Goal: Find specific page/section: Find specific page/section

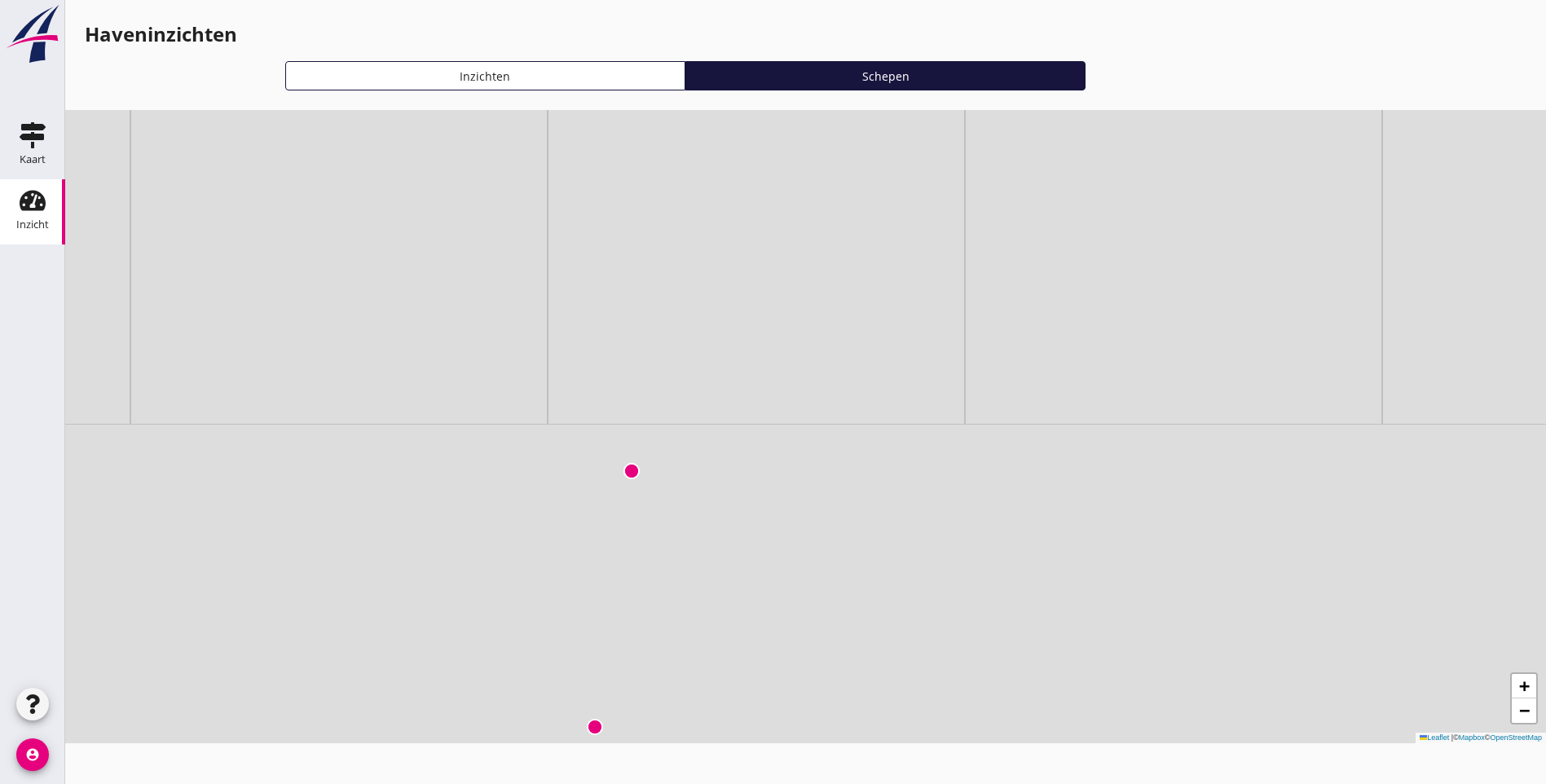
drag, startPoint x: 712, startPoint y: 531, endPoint x: 608, endPoint y: 160, distance: 385.3
click at [608, 160] on div "+ − Leaflet | © Mapbox © OpenStreetMap" at bounding box center [805, 426] width 1481 height 633
drag, startPoint x: 1053, startPoint y: 305, endPoint x: 987, endPoint y: 510, distance: 215.4
click at [980, 526] on div "+ − Leaflet | © Mapbox © OpenStreetMap" at bounding box center [805, 426] width 1481 height 633
drag, startPoint x: 362, startPoint y: 514, endPoint x: 981, endPoint y: 361, distance: 637.6
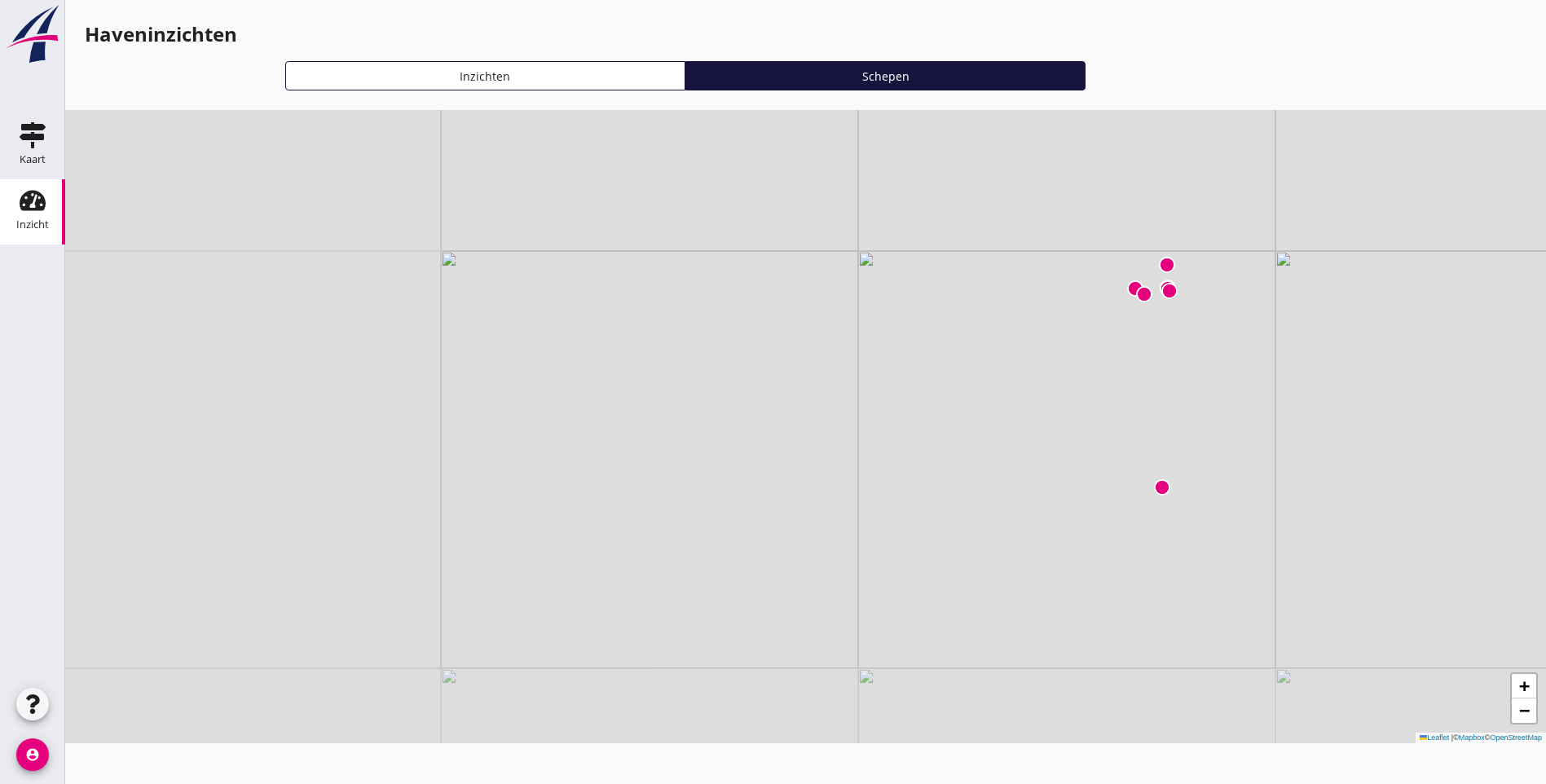
click at [981, 361] on div "+ − Leaflet | © Mapbox © OpenStreetMap" at bounding box center [805, 426] width 1481 height 633
drag, startPoint x: 356, startPoint y: 402, endPoint x: 476, endPoint y: 347, distance: 132.0
click at [476, 347] on div "+ − Leaflet | © Mapbox © OpenStreetMap" at bounding box center [805, 426] width 1481 height 633
drag, startPoint x: 543, startPoint y: 560, endPoint x: 511, endPoint y: 315, distance: 247.1
click at [511, 315] on div "+ − Leaflet | © Mapbox © OpenStreetMap" at bounding box center [805, 426] width 1481 height 633
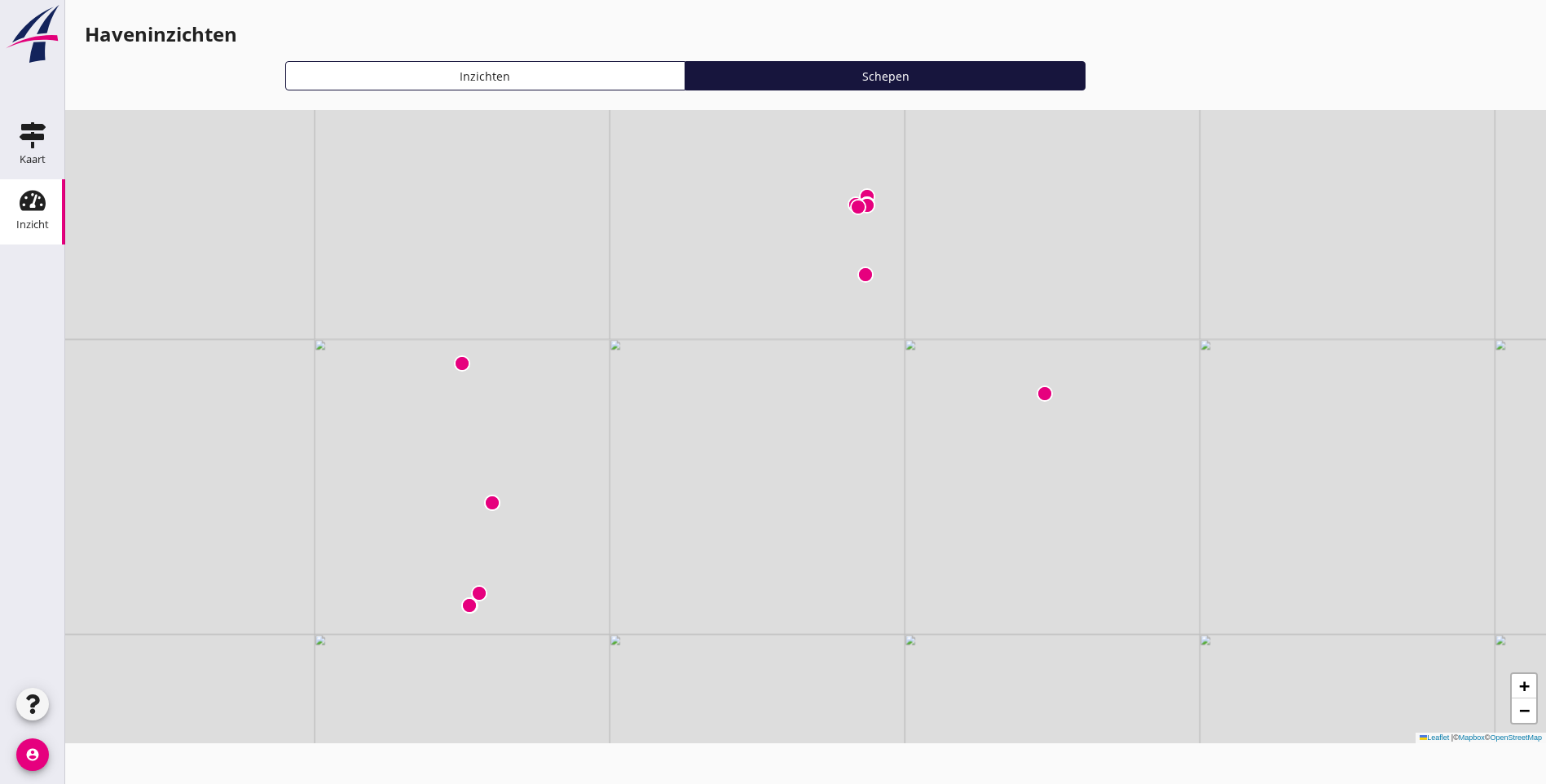
drag, startPoint x: 489, startPoint y: 322, endPoint x: 544, endPoint y: 416, distance: 108.9
click at [544, 416] on div "+ − Leaflet | © Mapbox © OpenStreetMap" at bounding box center [805, 426] width 1481 height 633
drag, startPoint x: 413, startPoint y: 389, endPoint x: 524, endPoint y: 463, distance: 133.4
click at [524, 463] on div "+ − Leaflet | © Mapbox © OpenStreetMap" at bounding box center [805, 426] width 1481 height 633
drag, startPoint x: 596, startPoint y: 482, endPoint x: 615, endPoint y: 576, distance: 95.9
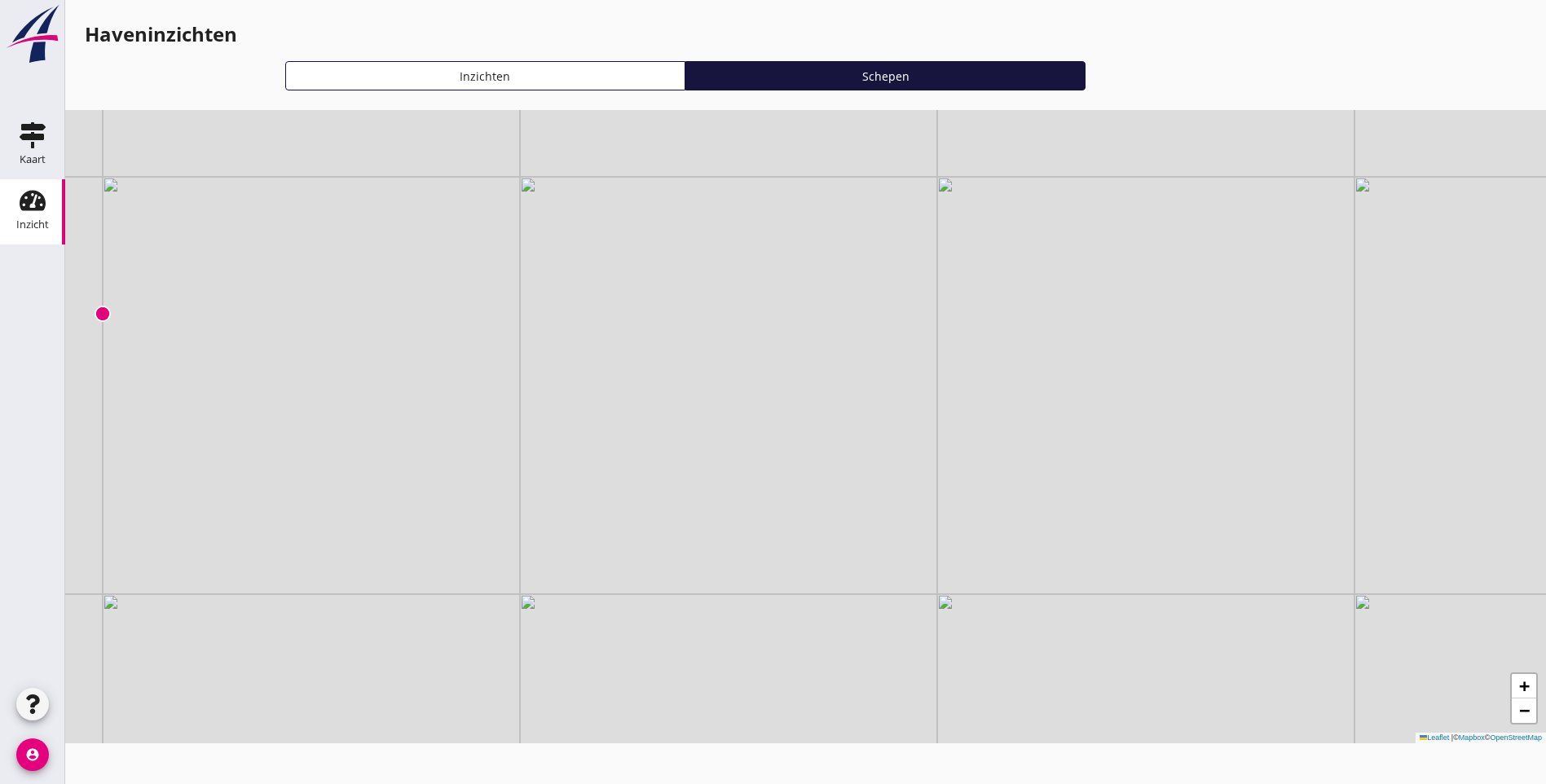
click at [615, 576] on div "+ − Leaflet | © Mapbox © OpenStreetMap" at bounding box center [805, 426] width 1481 height 633
drag, startPoint x: 412, startPoint y: 430, endPoint x: 588, endPoint y: 482, distance: 183.5
click at [588, 482] on div "+ − Leaflet | © Mapbox © OpenStreetMap" at bounding box center [805, 426] width 1481 height 633
drag, startPoint x: 320, startPoint y: 372, endPoint x: 511, endPoint y: 411, distance: 194.9
click at [511, 411] on div "+ − Leaflet | © Mapbox © OpenStreetMap" at bounding box center [805, 426] width 1481 height 633
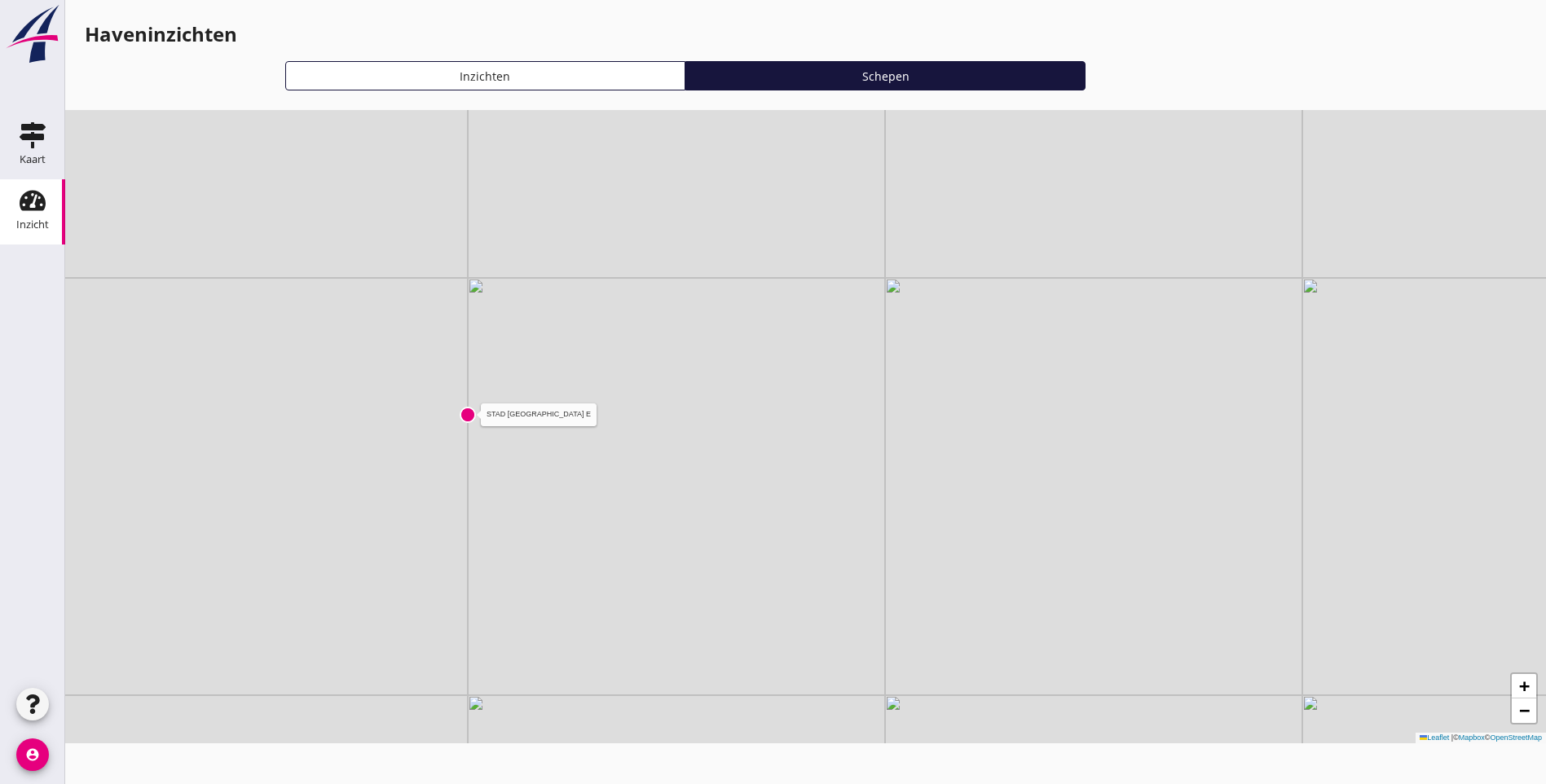
click at [469, 412] on img at bounding box center [468, 415] width 16 height 16
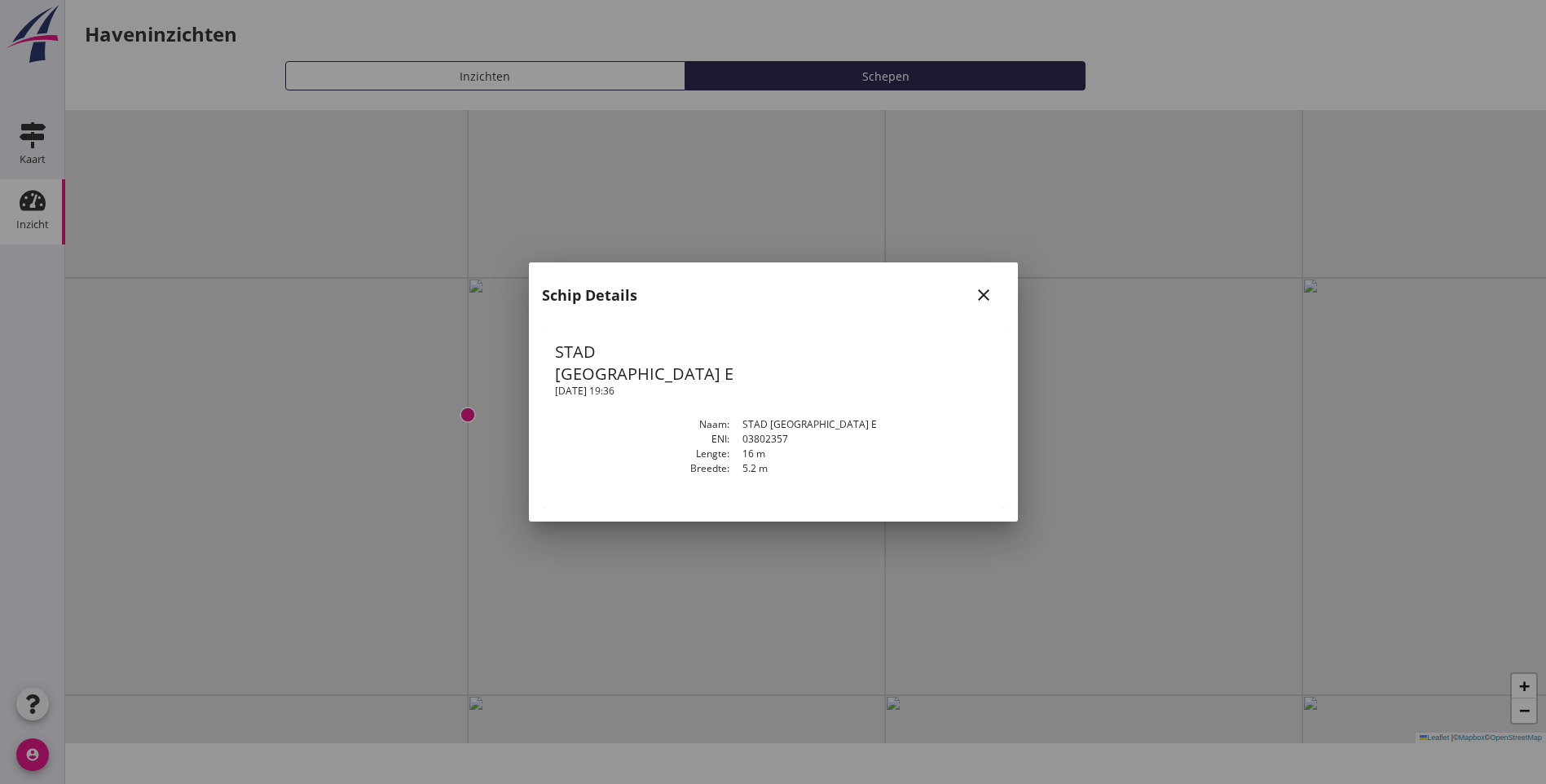
click at [976, 305] on icon "close" at bounding box center [984, 295] width 20 height 20
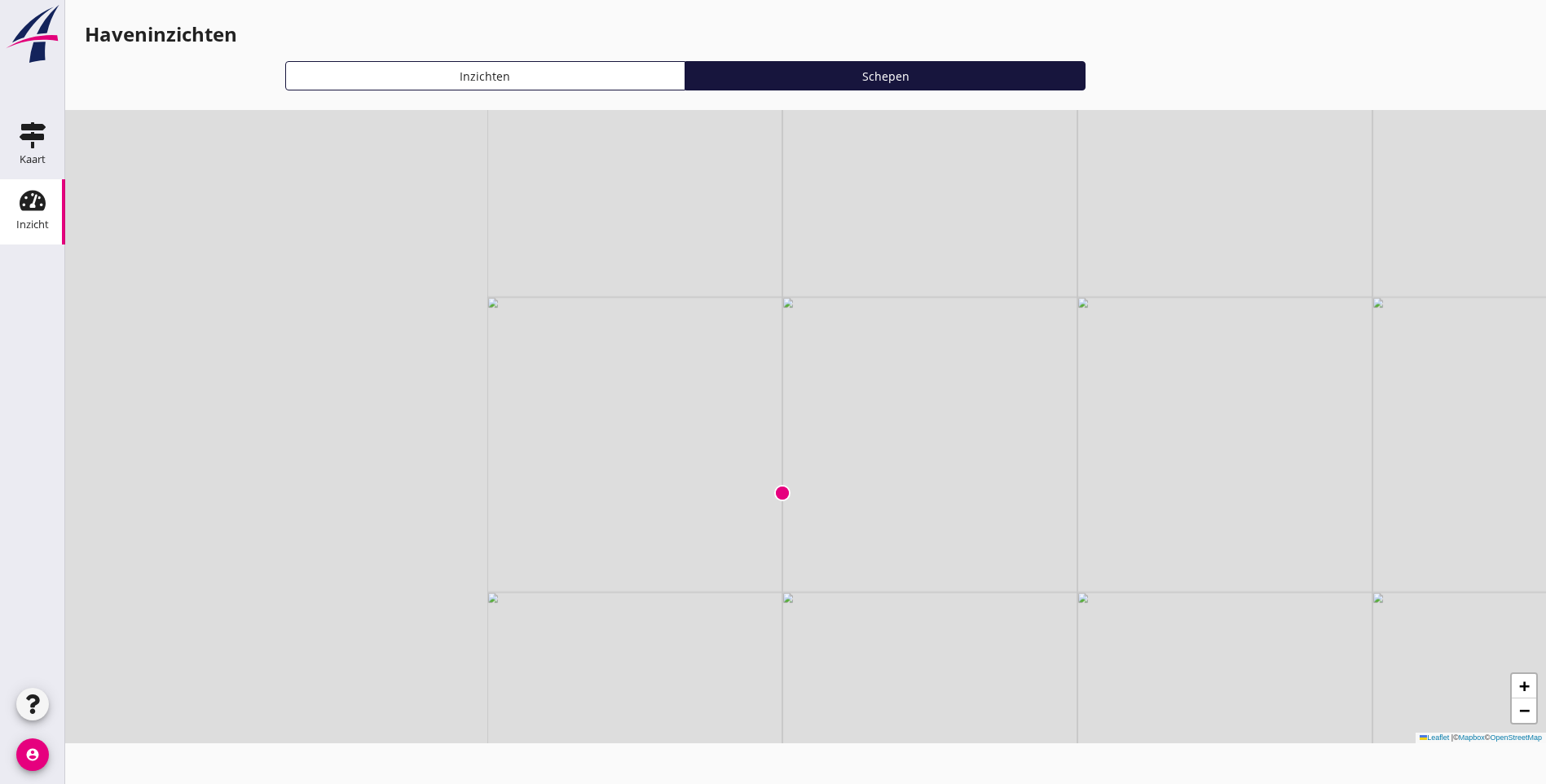
drag, startPoint x: 253, startPoint y: 244, endPoint x: 725, endPoint y: 421, distance: 504.1
click at [725, 421] on div "+ − Leaflet | © Mapbox © OpenStreetMap" at bounding box center [805, 426] width 1481 height 633
drag, startPoint x: 654, startPoint y: 271, endPoint x: 764, endPoint y: 515, distance: 267.6
click at [764, 515] on div "+ − Leaflet | © Mapbox © OpenStreetMap" at bounding box center [805, 426] width 1481 height 633
drag, startPoint x: 693, startPoint y: 294, endPoint x: 720, endPoint y: 506, distance: 213.7
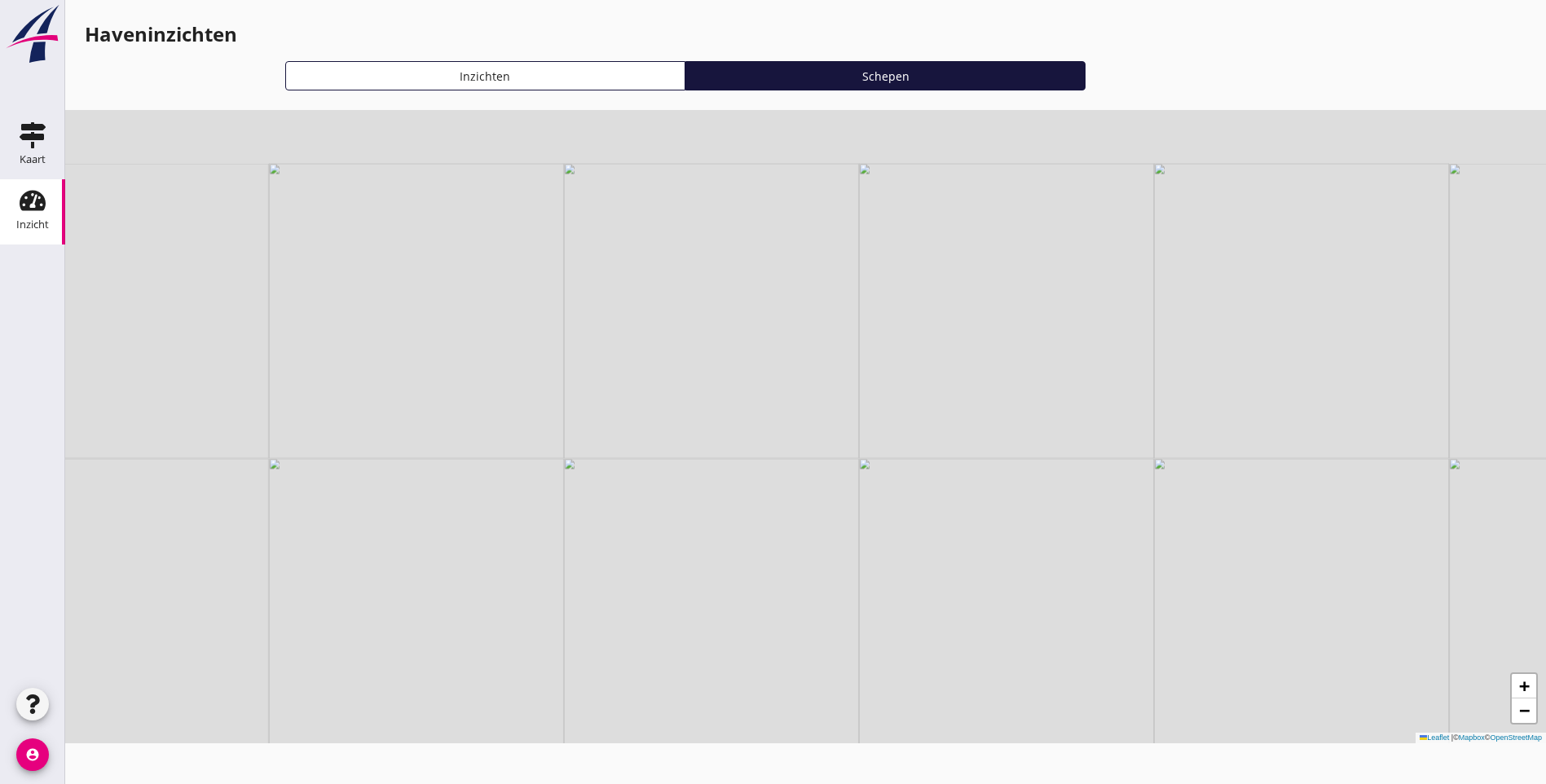
click at [720, 506] on div "+ − Leaflet | © Mapbox © OpenStreetMap" at bounding box center [805, 426] width 1481 height 633
drag, startPoint x: 708, startPoint y: 370, endPoint x: 678, endPoint y: 584, distance: 216.1
click at [682, 591] on div "+ − Leaflet | © Mapbox © OpenStreetMap" at bounding box center [805, 426] width 1481 height 633
click at [679, 237] on img at bounding box center [681, 234] width 16 height 16
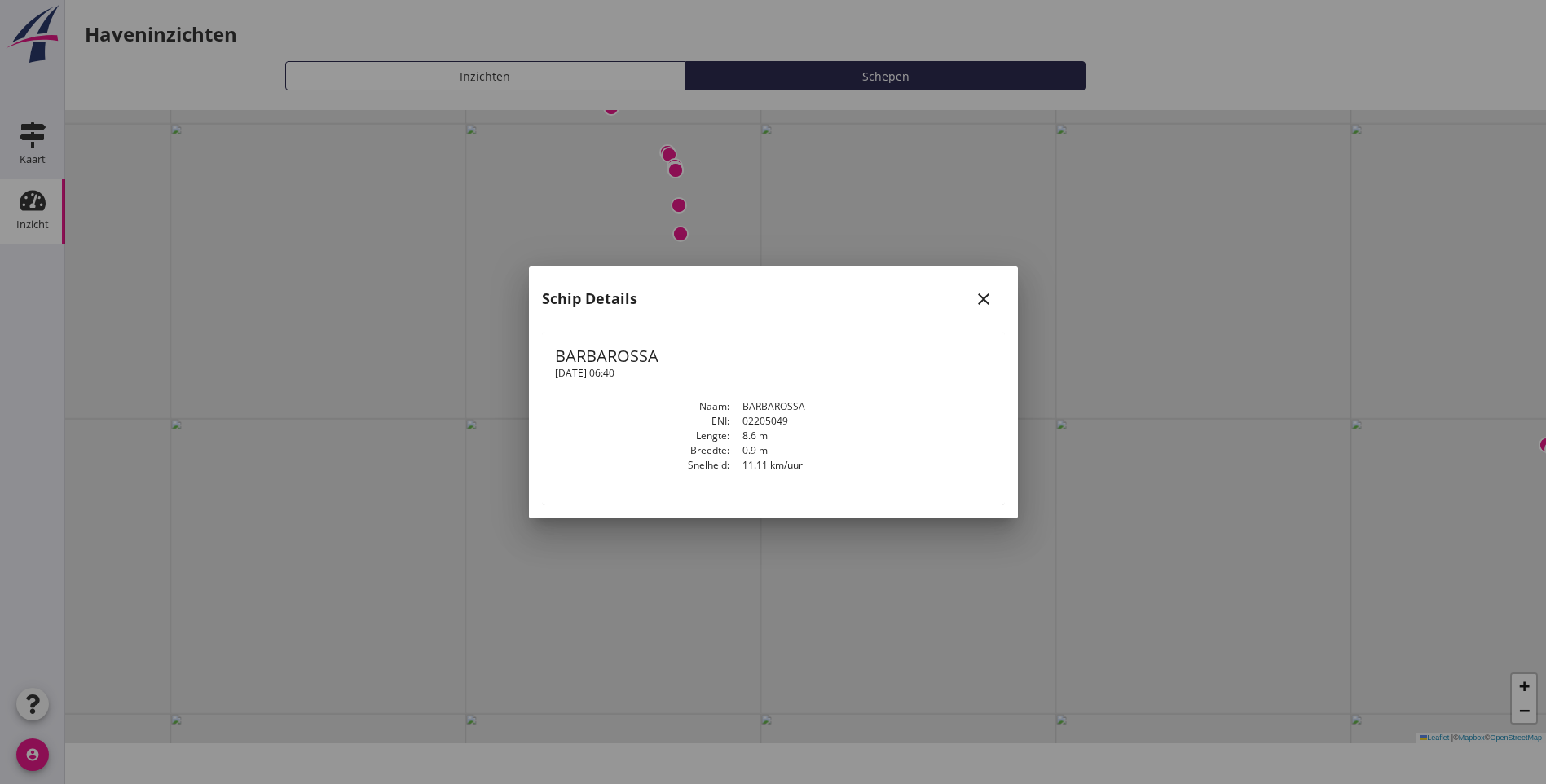
click at [987, 298] on icon "close" at bounding box center [984, 299] width 20 height 20
